Goal: Task Accomplishment & Management: Use online tool/utility

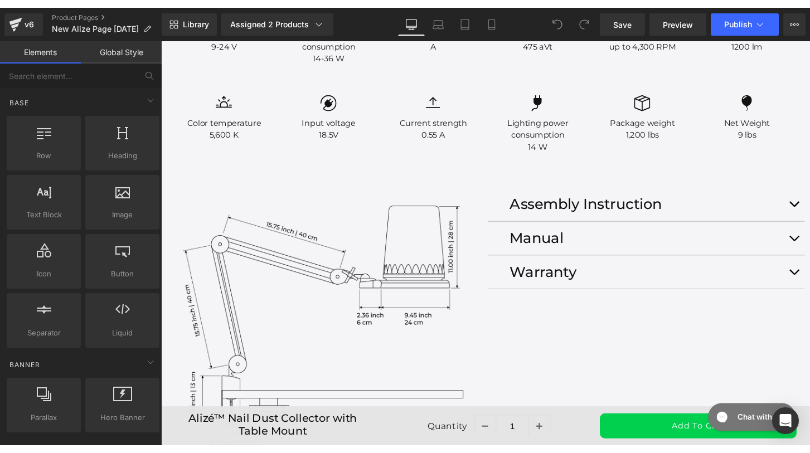
scroll to position [1965, 0]
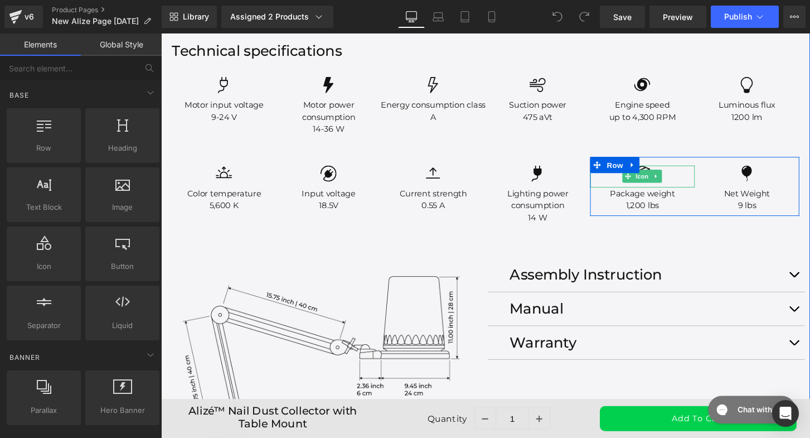
click at [675, 185] on icon at bounding box center [676, 181] width 6 height 7
click at [686, 212] on link at bounding box center [692, 205] width 12 height 13
click at [634, 219] on p "1,200 lbs" at bounding box center [661, 212] width 109 height 13
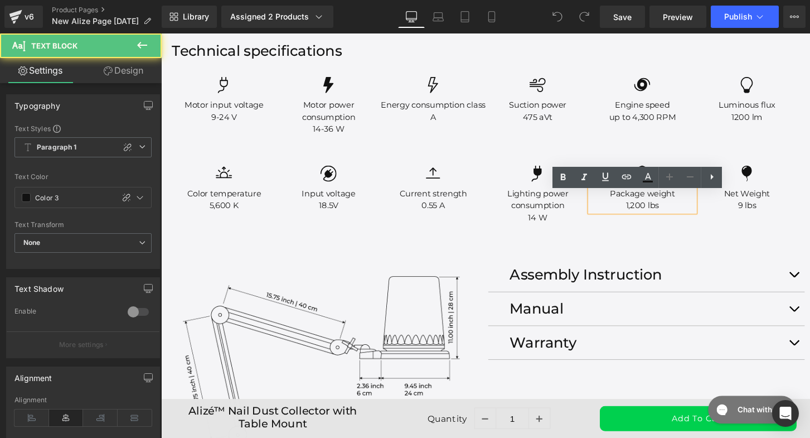
click at [648, 216] on p "1,200 lbs" at bounding box center [661, 212] width 109 height 13
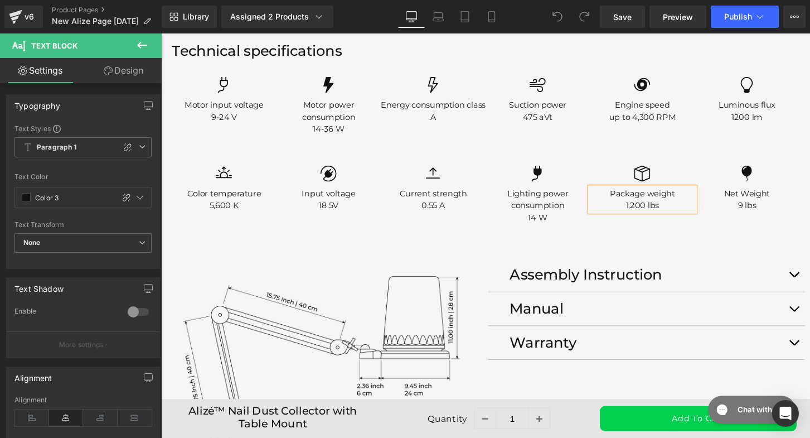
click at [649, 206] on p "Package weight" at bounding box center [661, 200] width 109 height 13
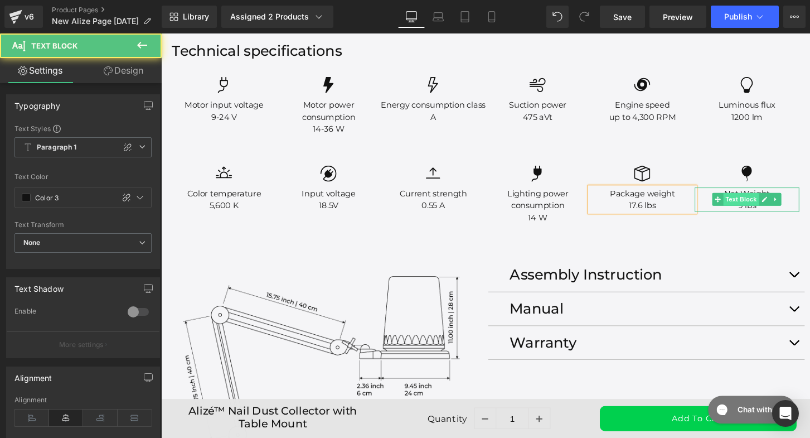
click at [764, 214] on div "Net Weight 9 lbs Text Block" at bounding box center [770, 206] width 109 height 25
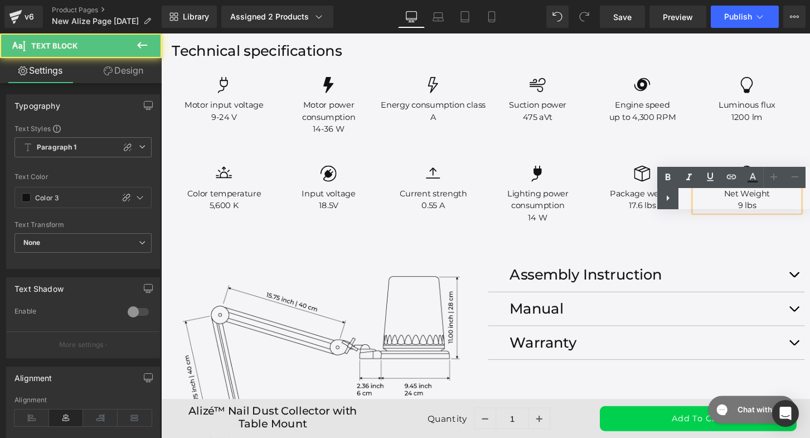
click at [741, 207] on div "Text Color Highlight Color #333333" at bounding box center [734, 188] width 153 height 42
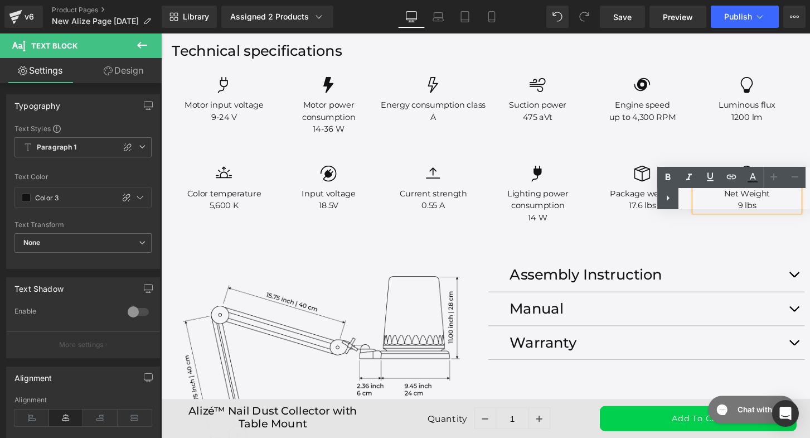
click at [741, 209] on div "Text Color Highlight Color #333333" at bounding box center [734, 188] width 153 height 42
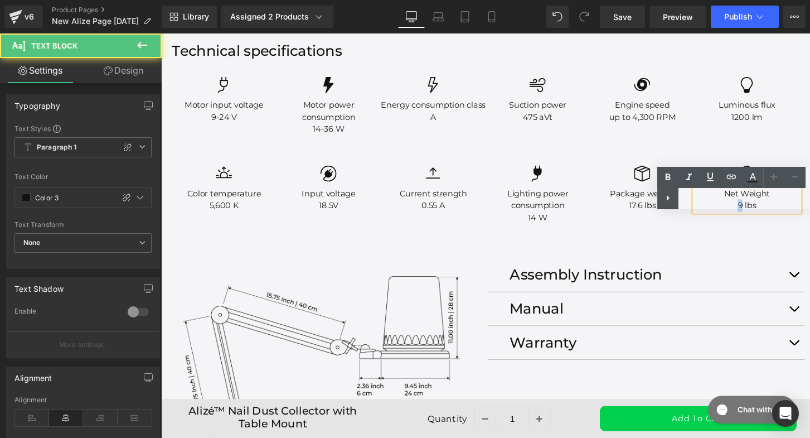
drag, startPoint x: 763, startPoint y: 217, endPoint x: 757, endPoint y: 217, distance: 6.1
click at [757, 217] on p "9 lbs" at bounding box center [770, 212] width 109 height 13
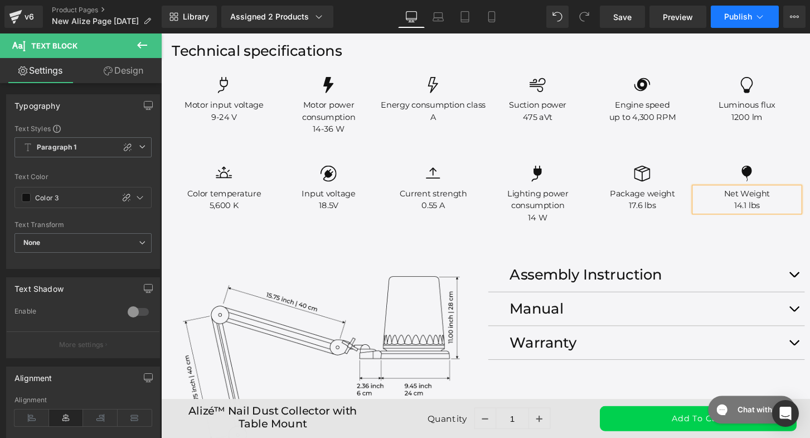
click at [740, 21] on span "Publish" at bounding box center [738, 16] width 28 height 9
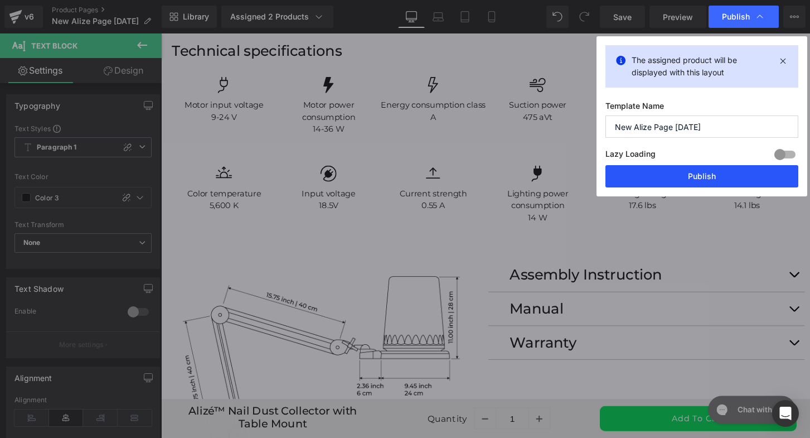
click at [728, 171] on button "Publish" at bounding box center [702, 176] width 193 height 22
